Goal: Find specific page/section: Find specific page/section

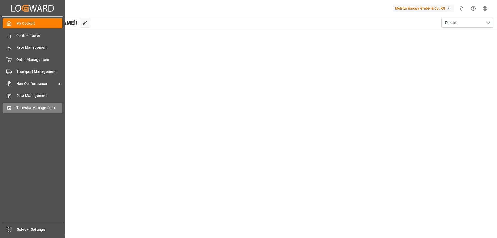
click at [32, 104] on div "Timeslot Management Timeslot Management" at bounding box center [32, 107] width 59 height 10
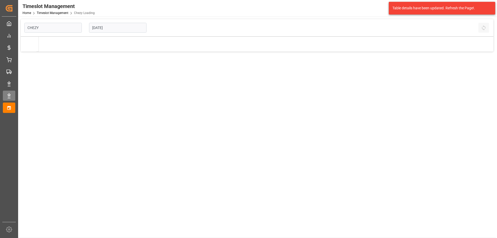
type input "Chezy Loading"
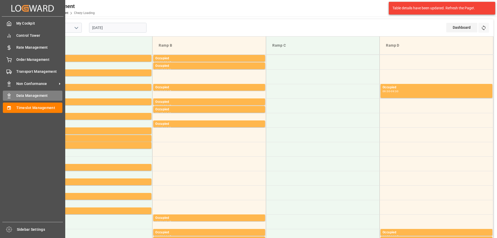
click at [27, 95] on span "Data Management" at bounding box center [39, 95] width 46 height 5
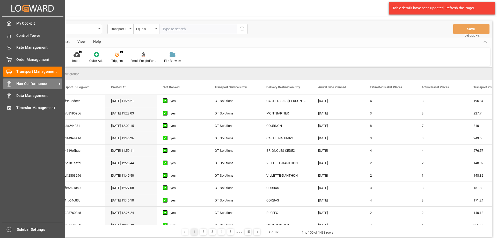
click at [17, 83] on span "Non Conformance" at bounding box center [36, 83] width 41 height 5
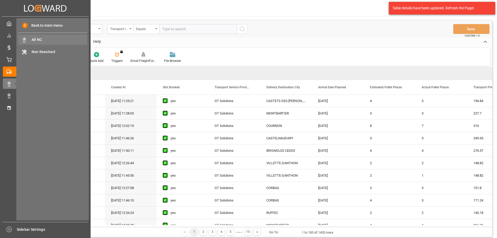
click at [50, 42] on span "All NC" at bounding box center [60, 39] width 56 height 5
